Goal: Information Seeking & Learning: Learn about a topic

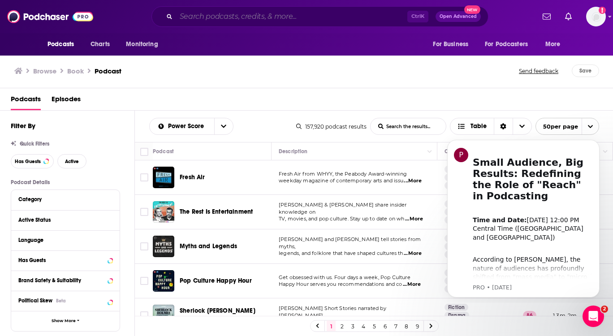
click at [282, 14] on input "Search podcasts, credits, & more..." at bounding box center [291, 16] width 231 height 14
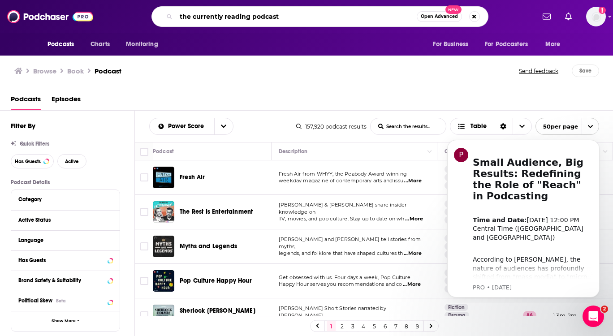
type input "the currently reading podcast"
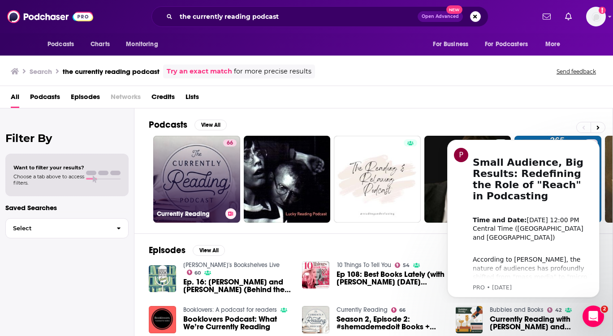
click at [201, 177] on link "66 Currently Reading" at bounding box center [196, 179] width 87 height 87
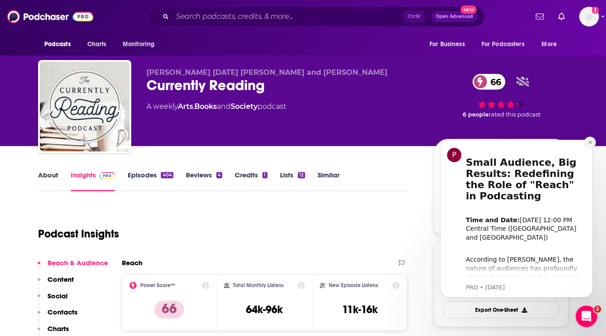
click at [588, 144] on icon "Dismiss notification" at bounding box center [590, 142] width 5 height 5
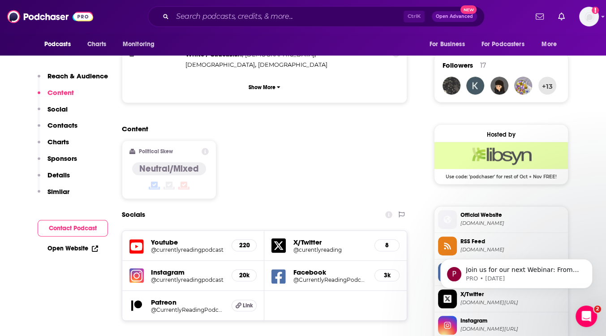
scroll to position [672, 0]
